Goal: Task Accomplishment & Management: Use online tool/utility

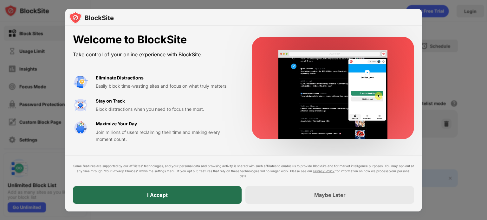
click at [226, 197] on div "I Accept" at bounding box center [157, 196] width 169 height 18
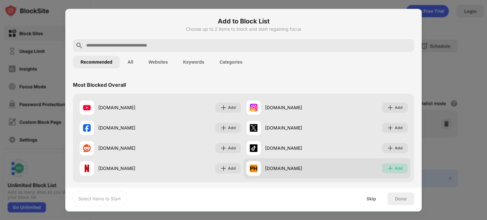
click at [388, 166] on img at bounding box center [390, 169] width 6 height 6
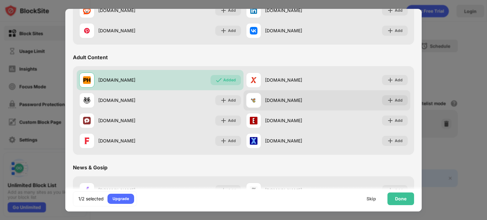
scroll to position [256, 0]
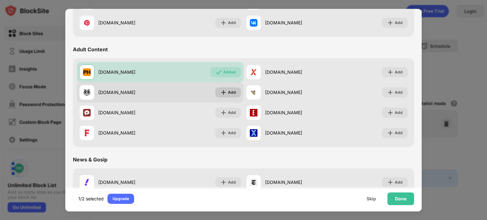
click at [230, 94] on div "Add" at bounding box center [232, 92] width 8 height 6
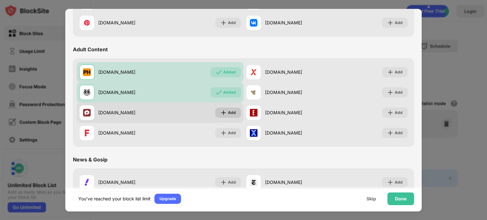
click at [230, 110] on div "Add" at bounding box center [232, 113] width 8 height 6
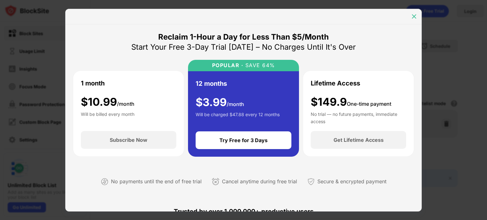
click at [412, 17] on img at bounding box center [414, 16] width 6 height 6
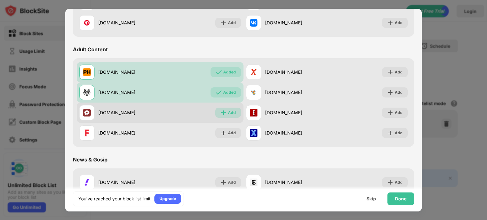
click at [229, 109] on div "Add" at bounding box center [228, 113] width 26 height 10
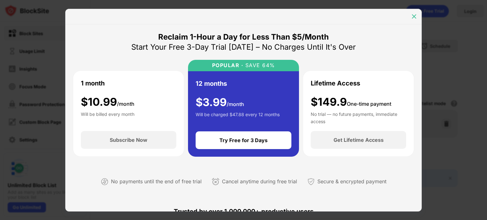
click at [413, 15] on img at bounding box center [414, 16] width 6 height 6
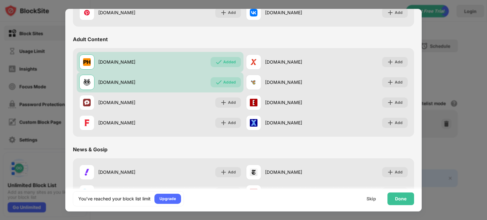
scroll to position [265, 0]
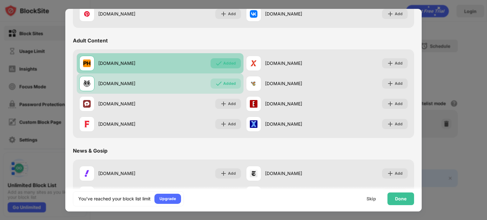
click at [231, 63] on div "Added" at bounding box center [229, 63] width 13 height 6
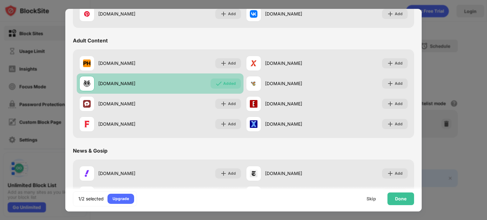
click at [225, 79] on div "Added" at bounding box center [226, 84] width 30 height 10
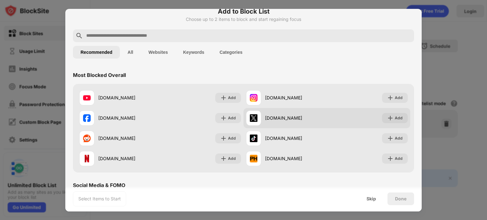
scroll to position [0, 0]
